Goal: Task Accomplishment & Management: Use online tool/utility

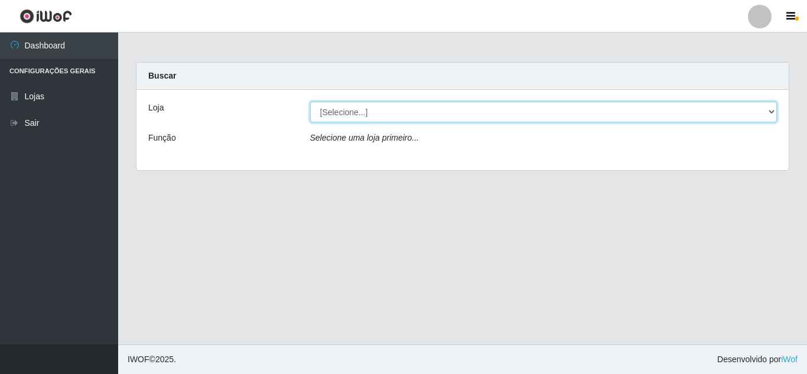
click at [773, 110] on select "[Selecione...] Rede Compras Supermercados - LOJA 5" at bounding box center [544, 112] width 468 height 21
select select "397"
click at [310, 102] on select "[Selecione...] Rede Compras Supermercados - LOJA 5" at bounding box center [544, 112] width 468 height 21
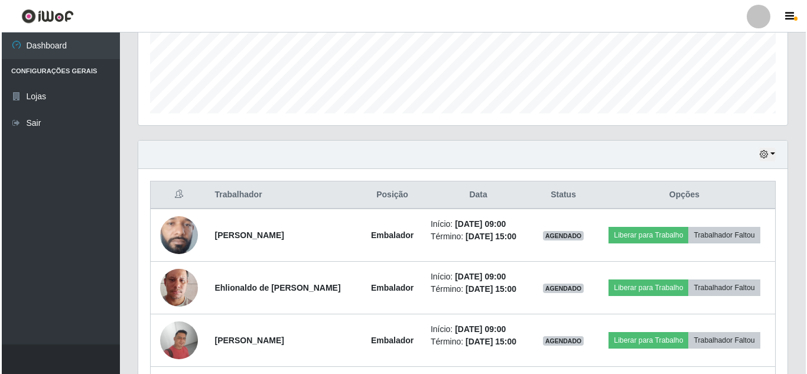
scroll to position [355, 0]
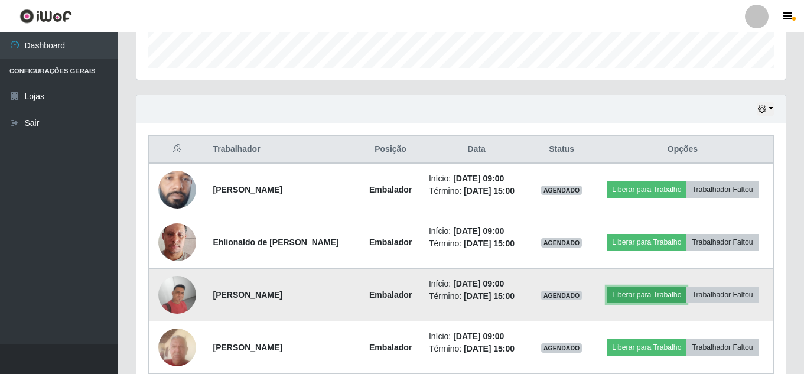
click at [629, 291] on button "Liberar para Trabalho" at bounding box center [647, 295] width 80 height 17
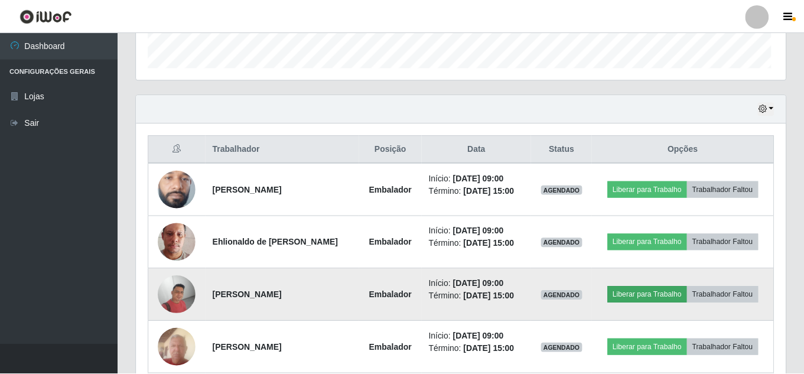
scroll to position [245, 644]
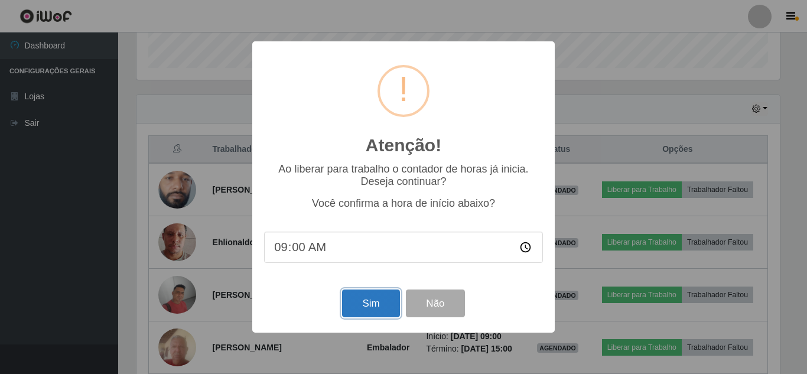
click at [368, 304] on button "Sim" at bounding box center [370, 304] width 57 height 28
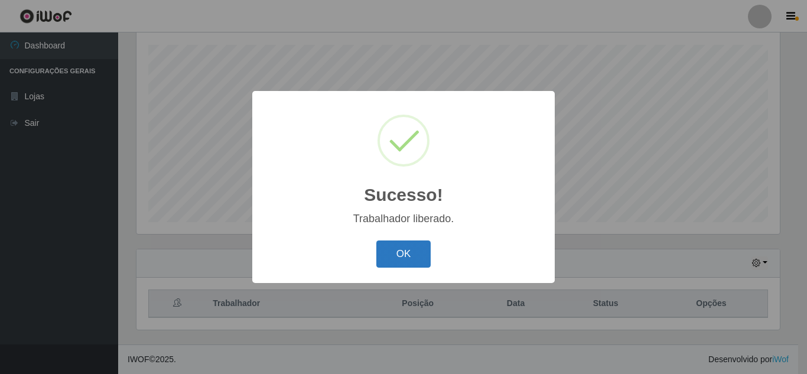
click at [408, 252] on button "OK" at bounding box center [404, 255] width 55 height 28
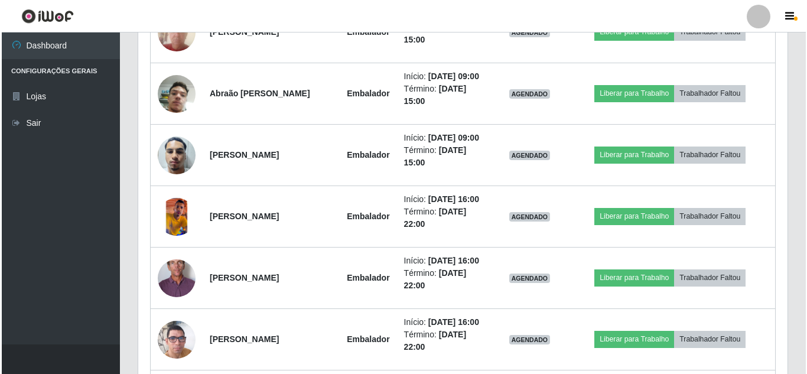
scroll to position [673, 0]
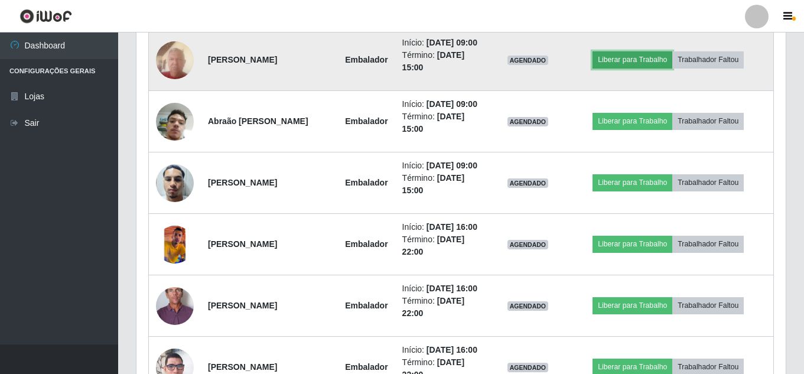
click at [635, 68] on button "Liberar para Trabalho" at bounding box center [633, 59] width 80 height 17
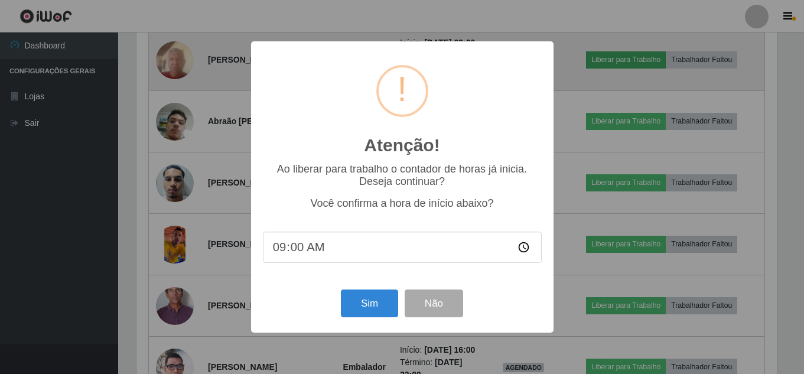
scroll to position [245, 644]
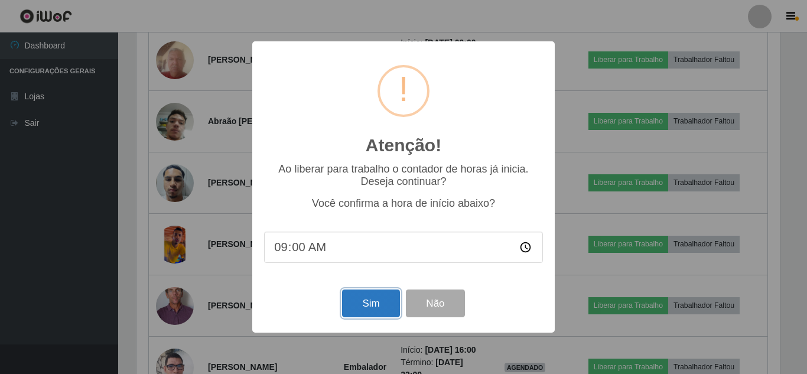
click at [379, 297] on button "Sim" at bounding box center [370, 304] width 57 height 28
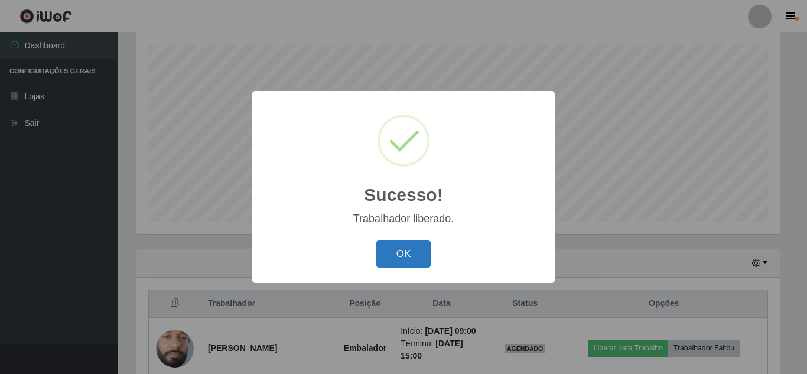
click at [403, 246] on button "OK" at bounding box center [404, 255] width 55 height 28
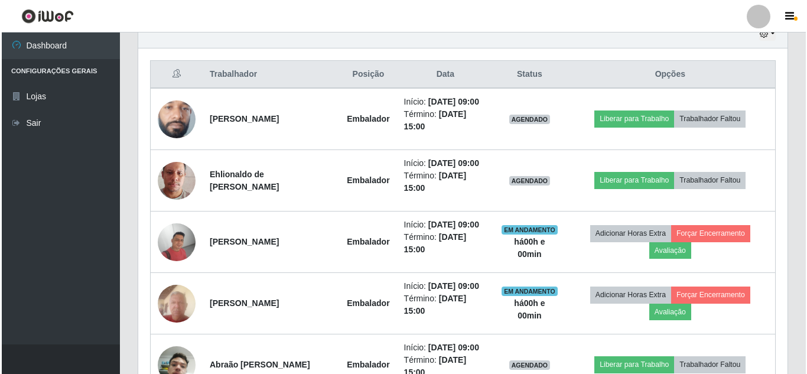
scroll to position [437, 0]
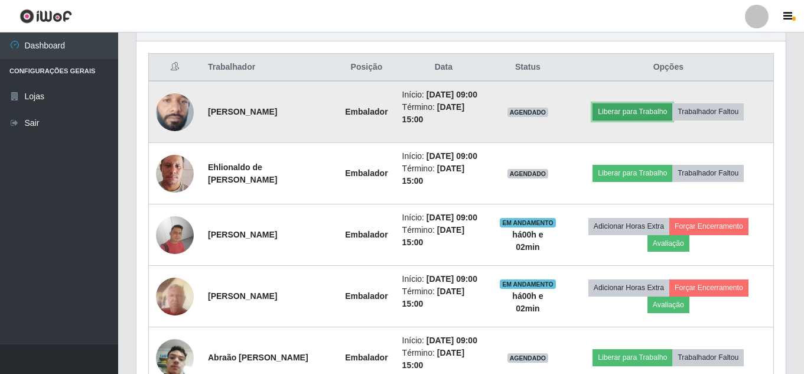
click at [628, 116] on button "Liberar para Trabalho" at bounding box center [633, 111] width 80 height 17
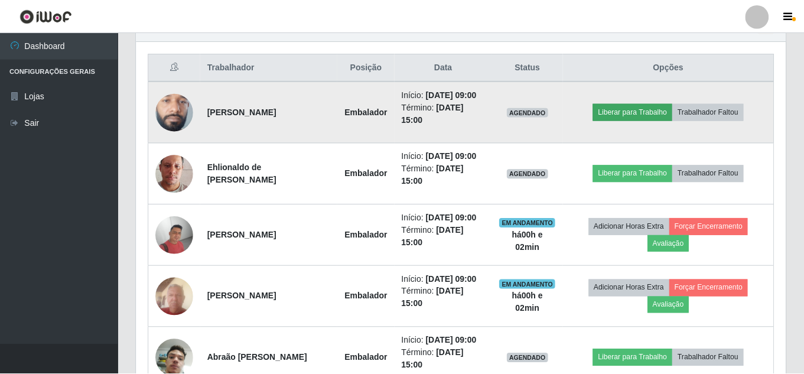
scroll to position [245, 644]
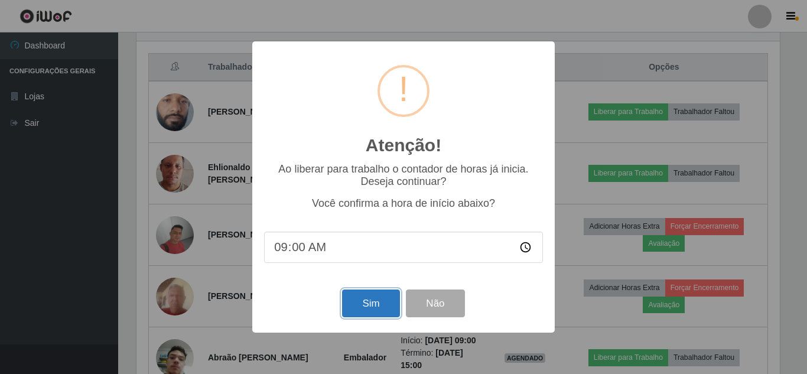
click at [380, 306] on button "Sim" at bounding box center [370, 304] width 57 height 28
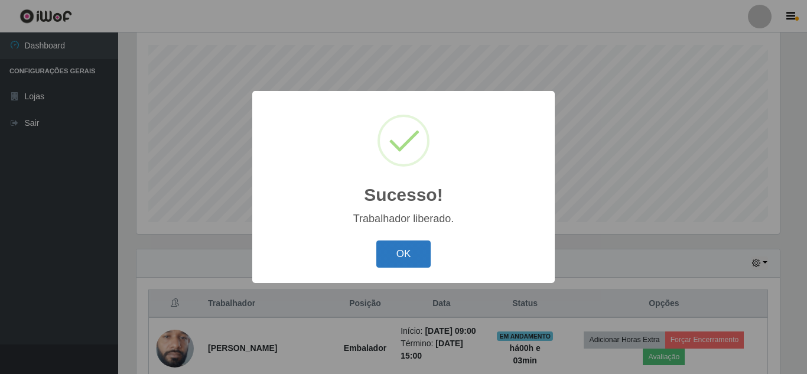
click at [409, 255] on button "OK" at bounding box center [404, 255] width 55 height 28
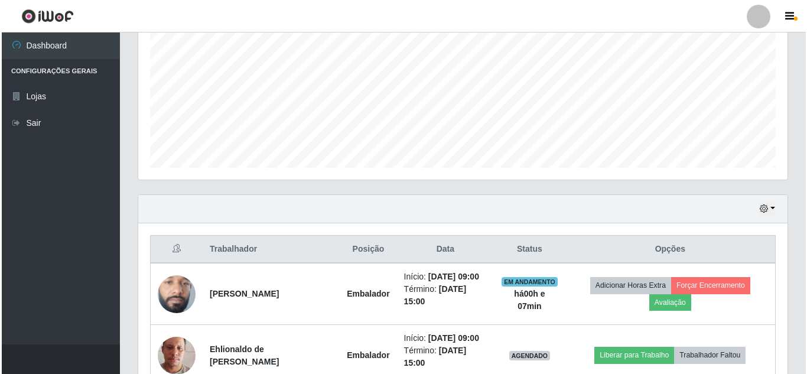
scroll to position [437, 0]
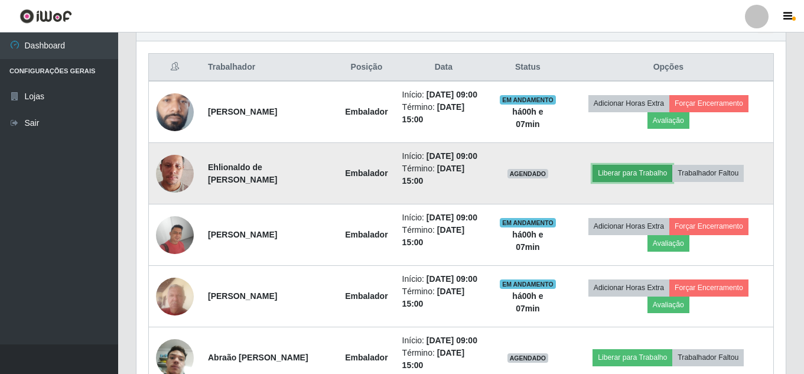
click at [650, 181] on button "Liberar para Trabalho" at bounding box center [633, 173] width 80 height 17
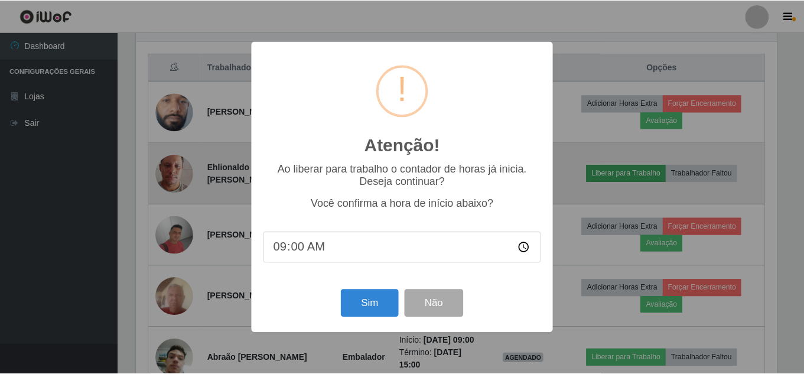
scroll to position [245, 644]
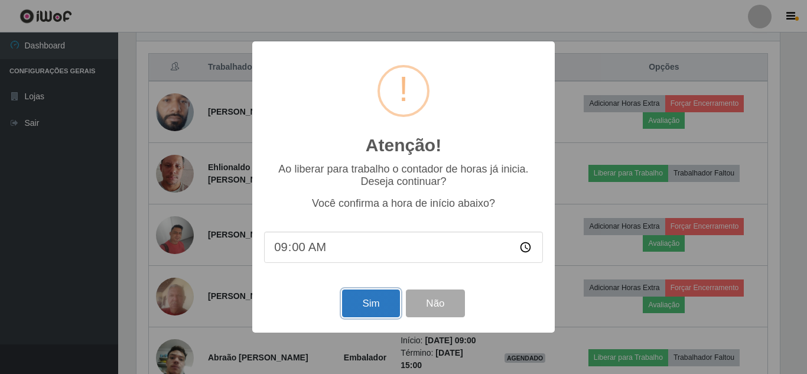
click at [369, 310] on button "Sim" at bounding box center [370, 304] width 57 height 28
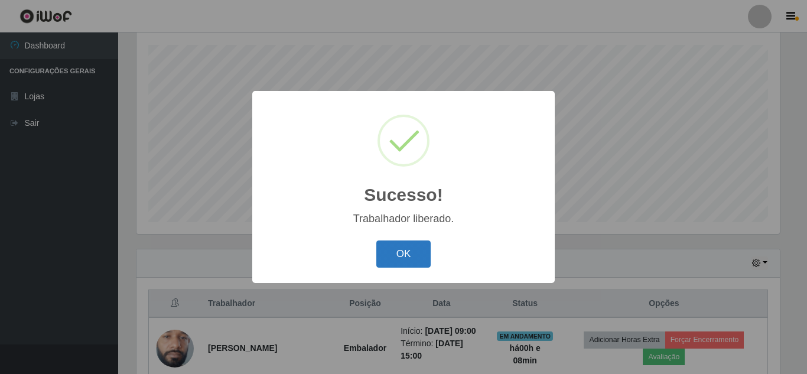
click at [408, 256] on button "OK" at bounding box center [404, 255] width 55 height 28
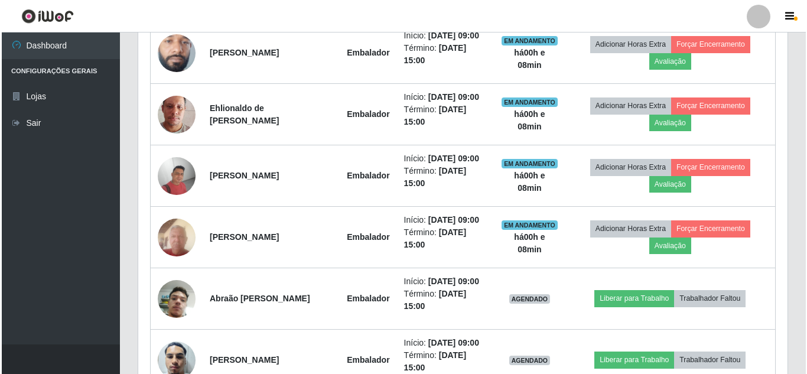
scroll to position [614, 0]
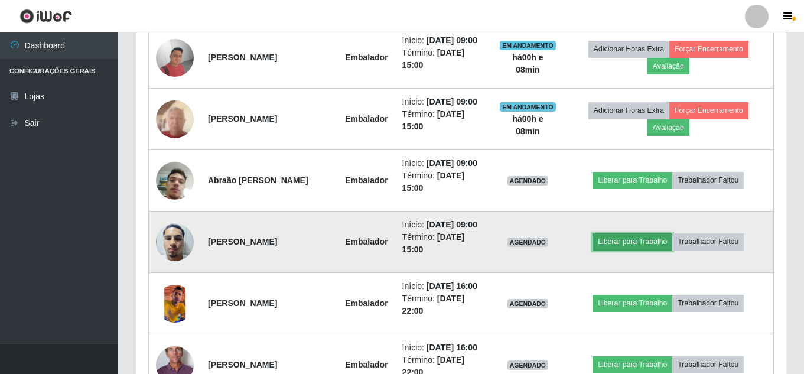
click at [635, 250] on button "Liberar para Trabalho" at bounding box center [633, 241] width 80 height 17
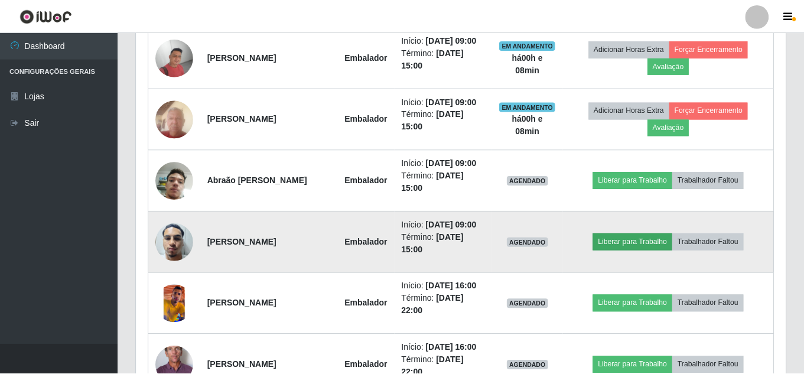
scroll to position [245, 644]
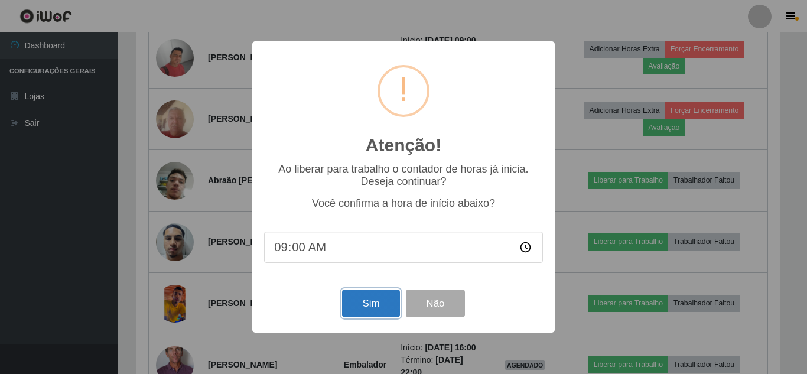
click at [375, 305] on button "Sim" at bounding box center [370, 304] width 57 height 28
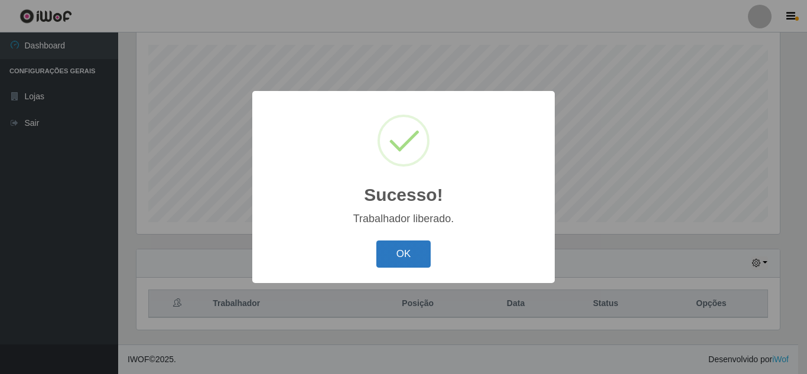
click at [410, 262] on button "OK" at bounding box center [404, 255] width 55 height 28
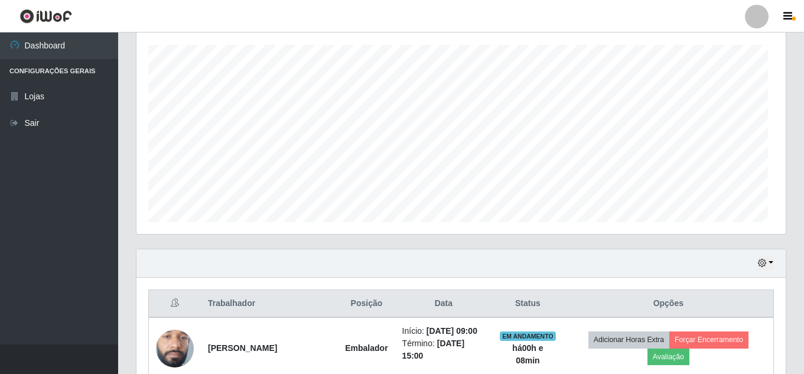
scroll to position [245, 650]
